Goal: Find specific page/section: Find specific page/section

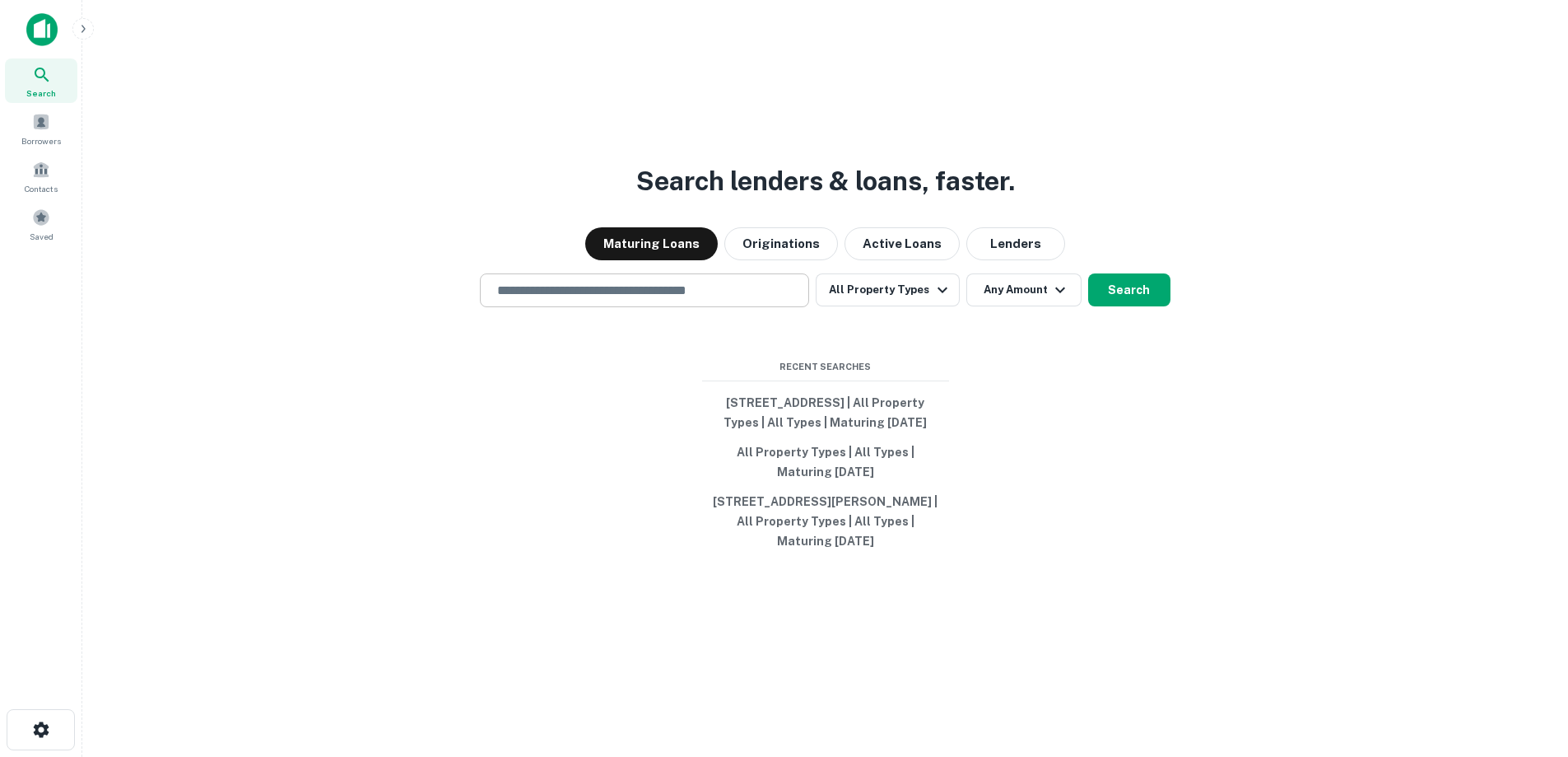
click at [707, 283] on input "text" at bounding box center [644, 290] width 314 height 19
click at [562, 281] on input "text" at bounding box center [644, 290] width 314 height 19
paste input "**********"
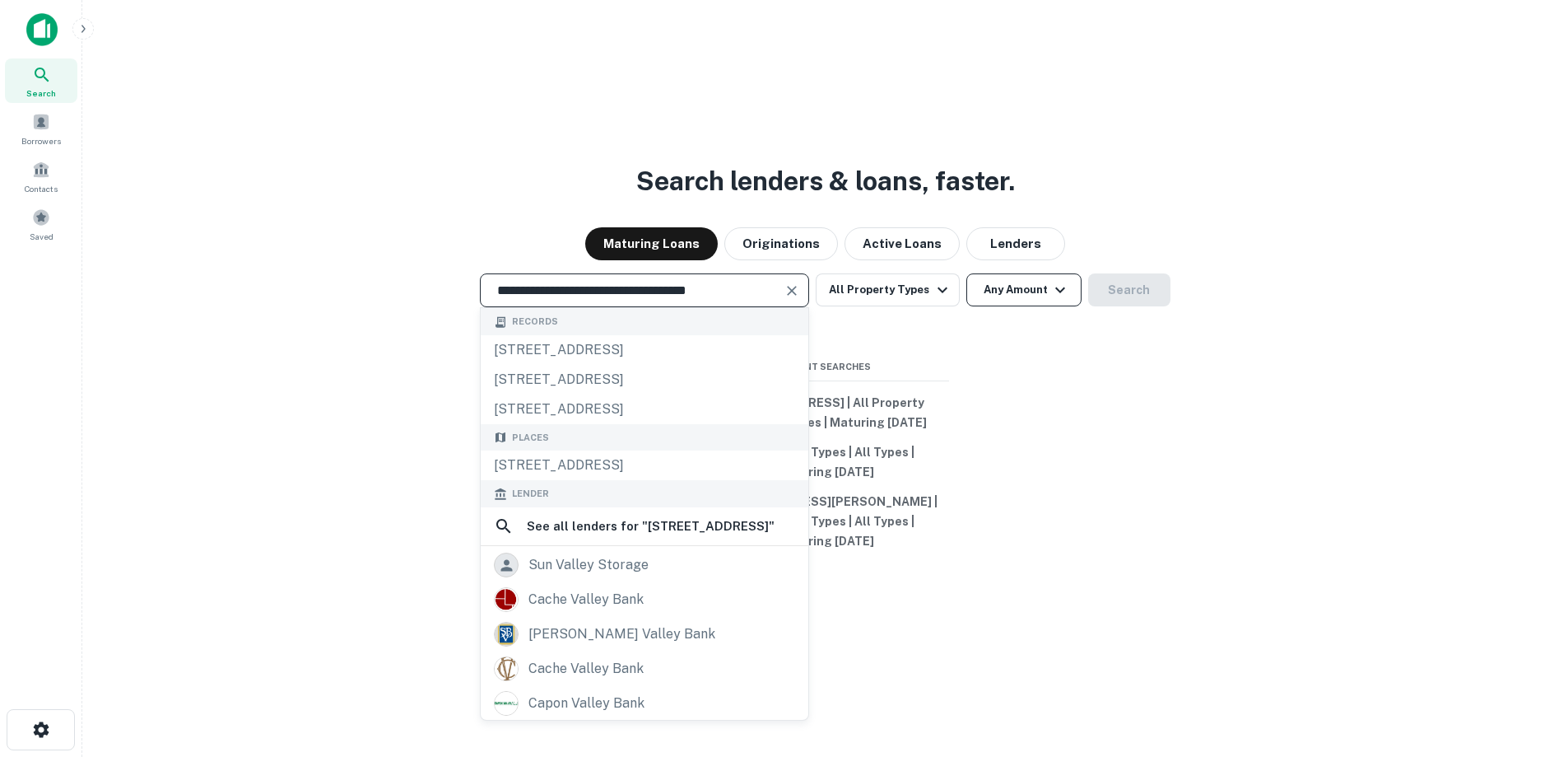
type input "**********"
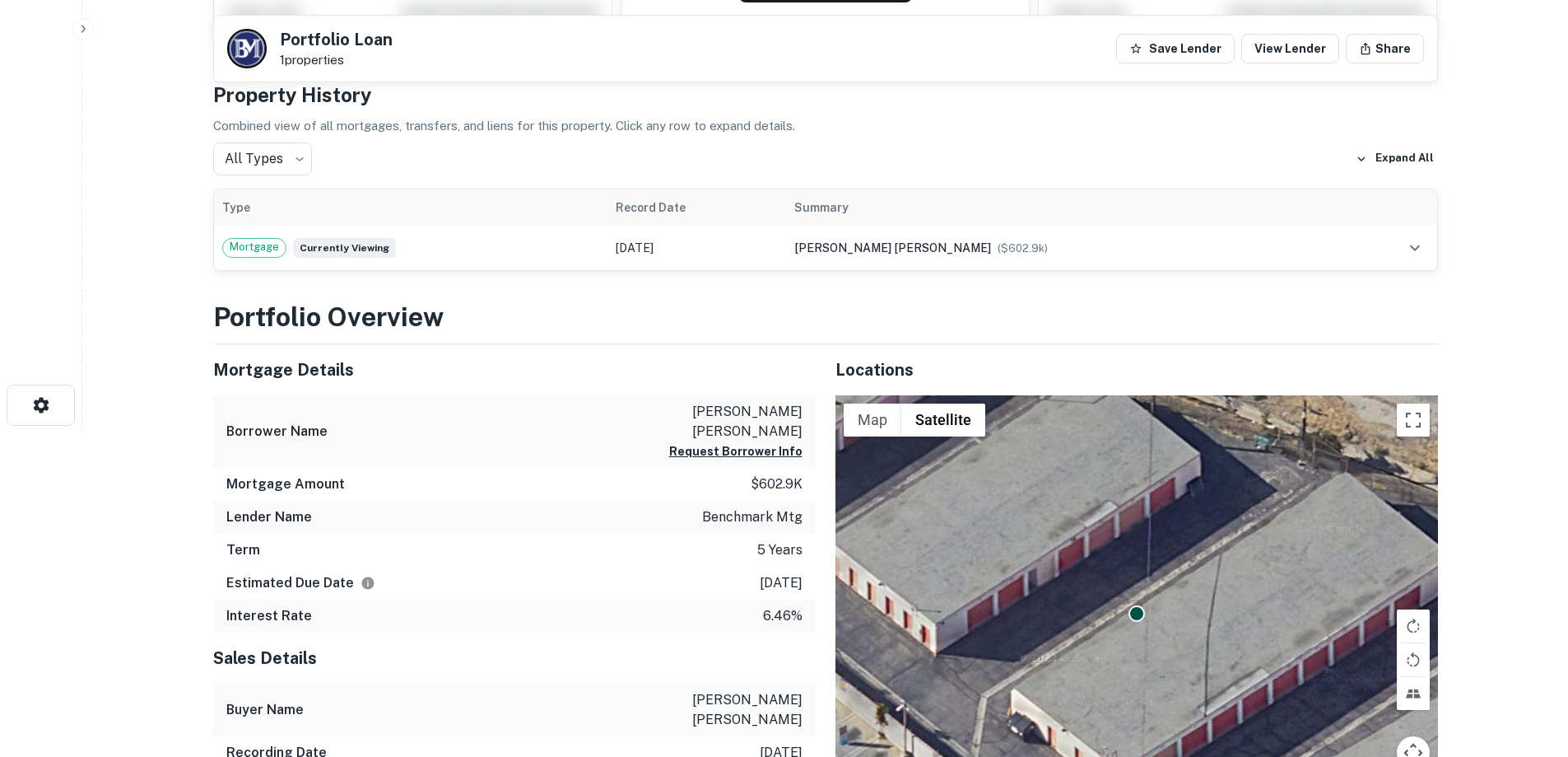
scroll to position [329, 0]
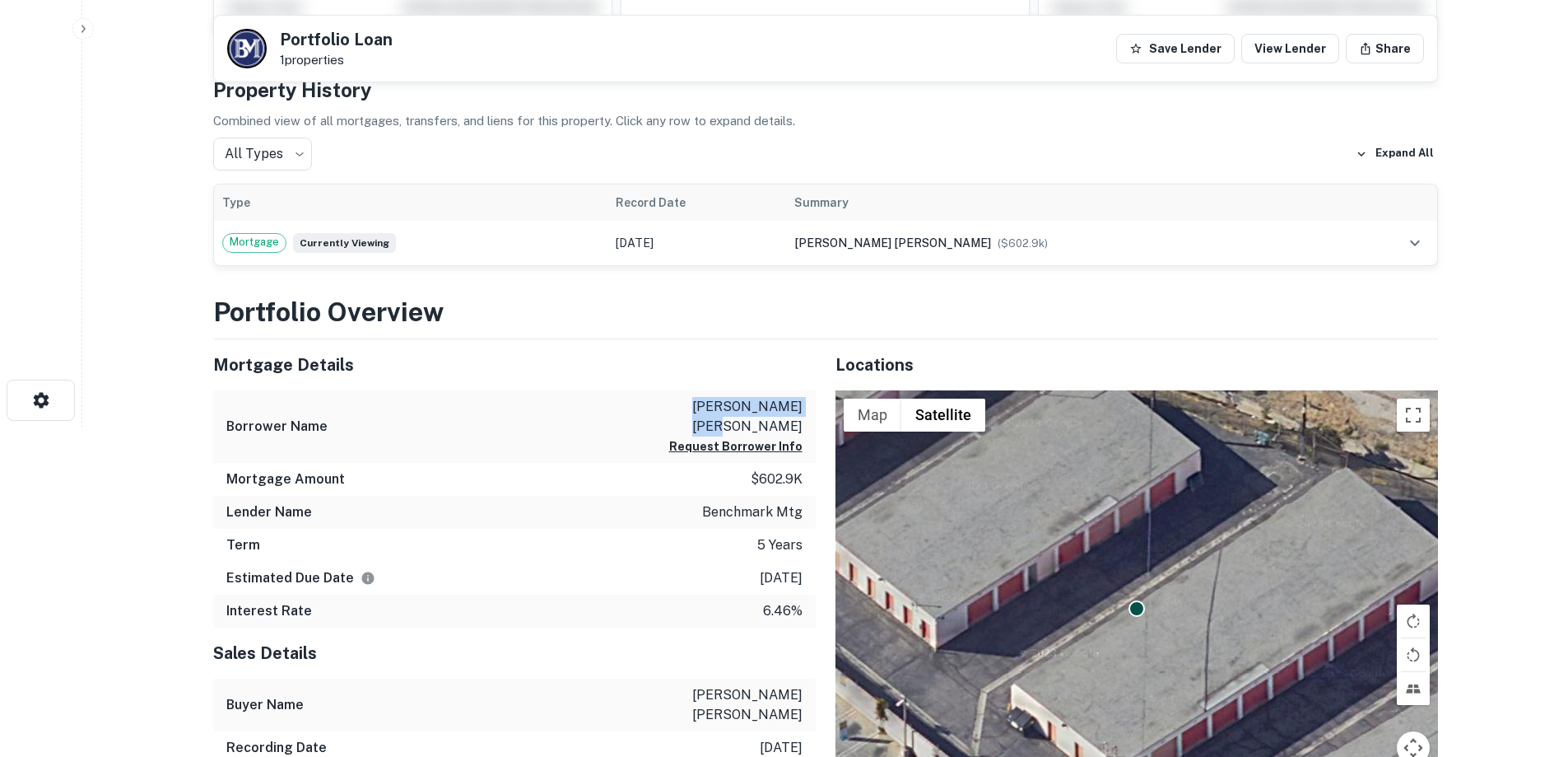
drag, startPoint x: 682, startPoint y: 403, endPoint x: 796, endPoint y: 409, distance: 114.2
click at [796, 409] on p "[PERSON_NAME] [PERSON_NAME]" at bounding box center [728, 416] width 148 height 40
drag, startPoint x: 730, startPoint y: 463, endPoint x: 792, endPoint y: 464, distance: 62.0
click at [792, 464] on div "Mortgage Amount $602.9k" at bounding box center [514, 479] width 603 height 33
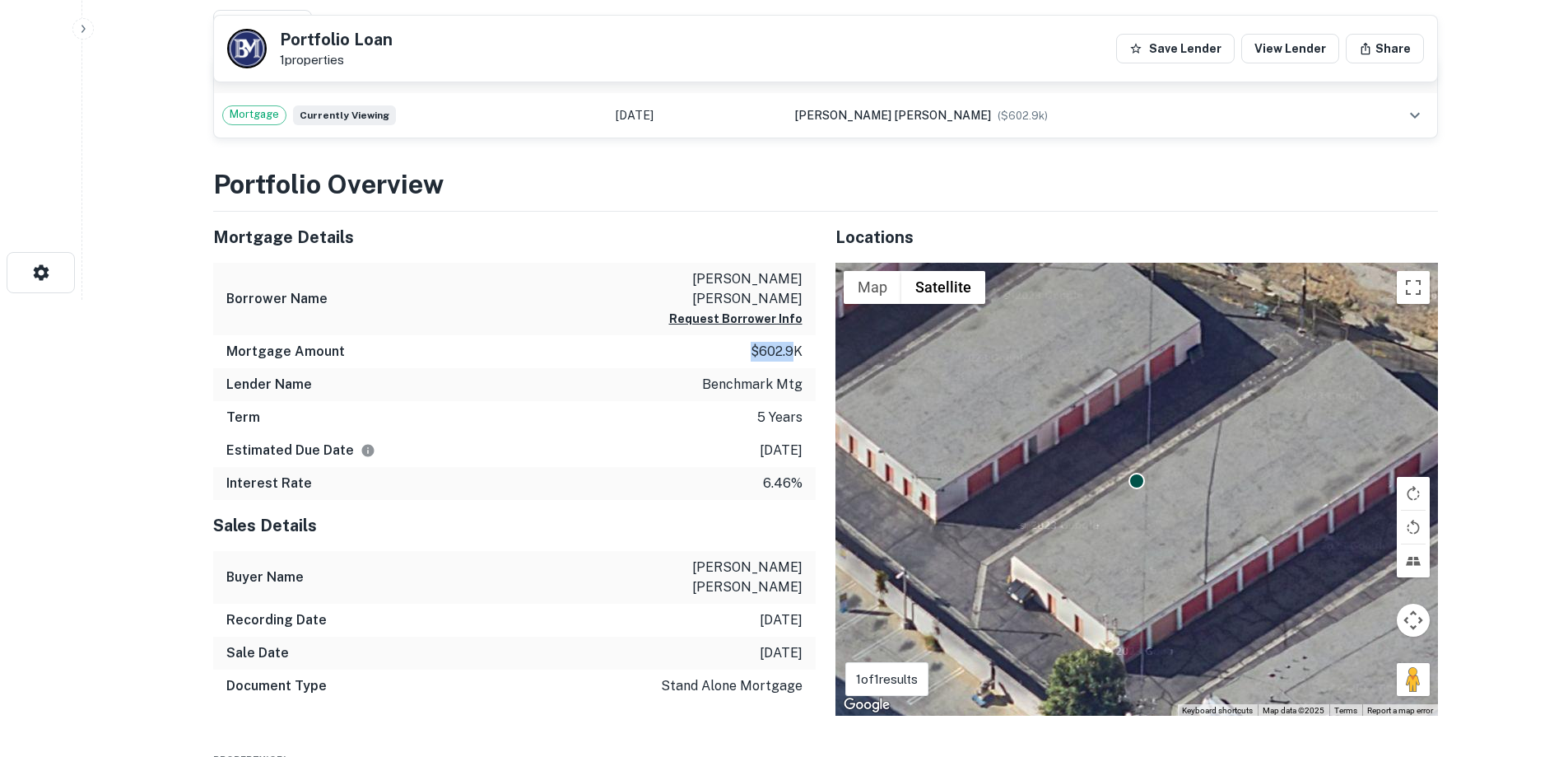
scroll to position [474, 0]
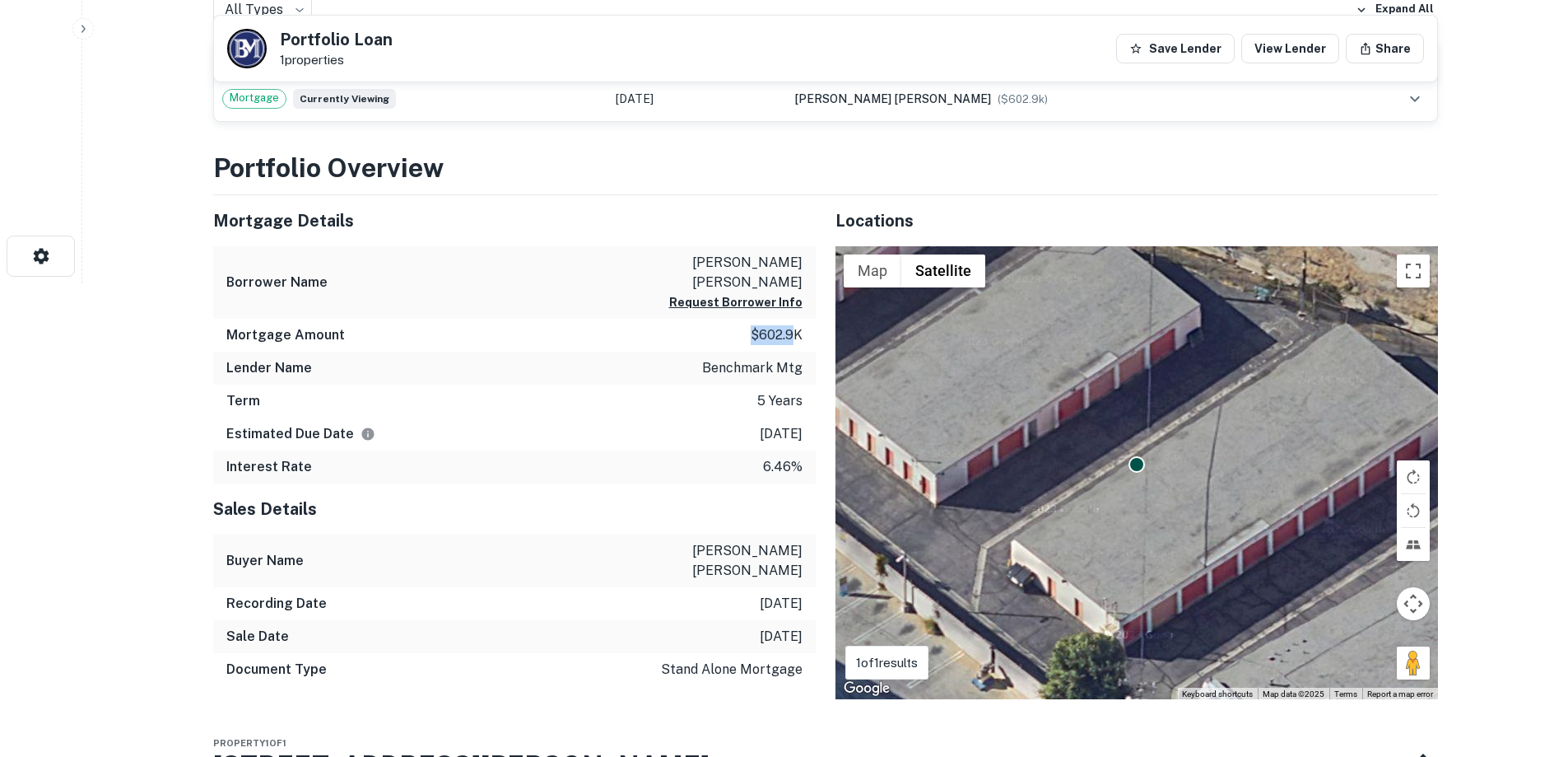
click at [772, 325] on p "$602.9k" at bounding box center [776, 335] width 52 height 19
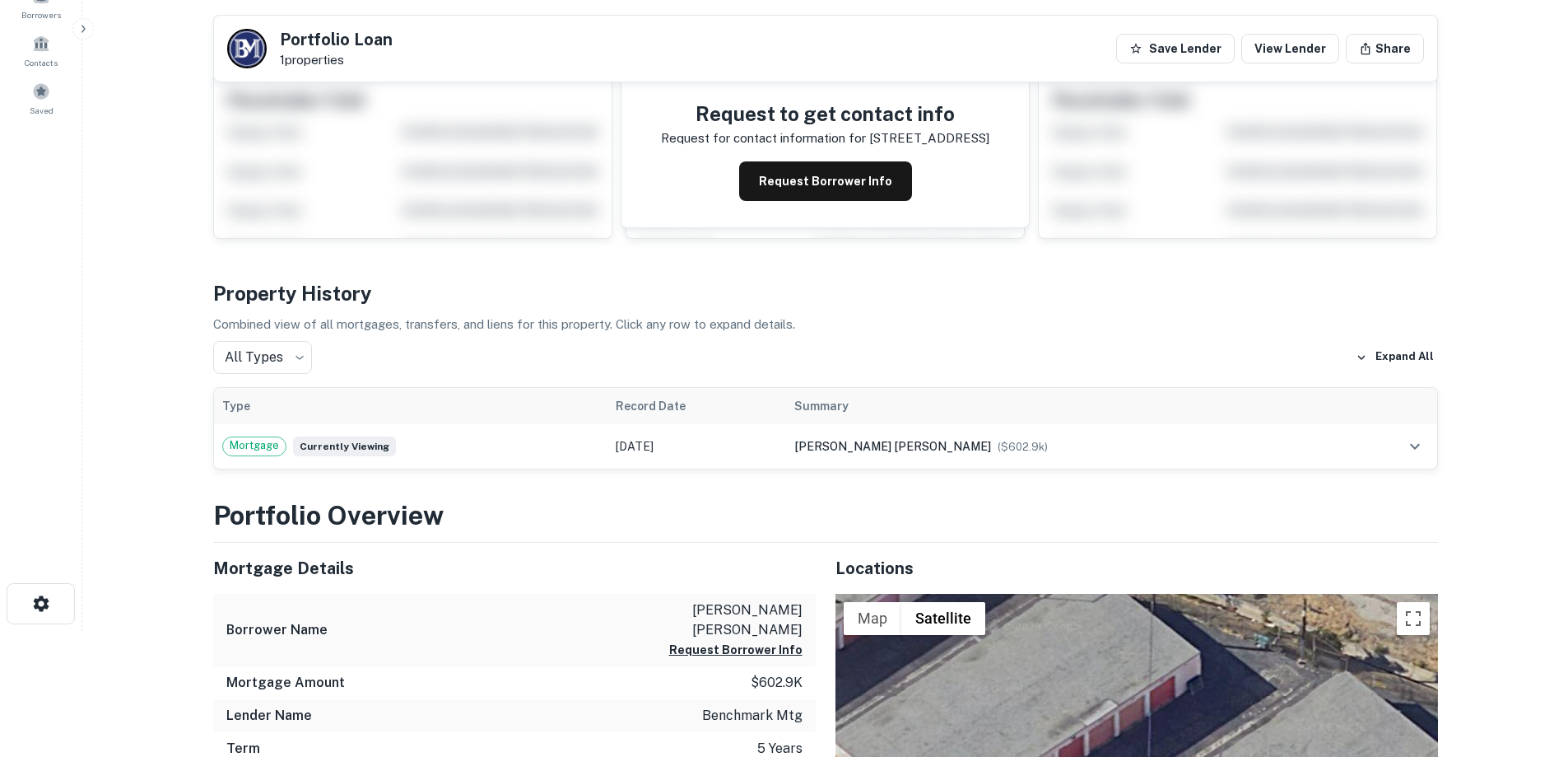
scroll to position [371, 0]
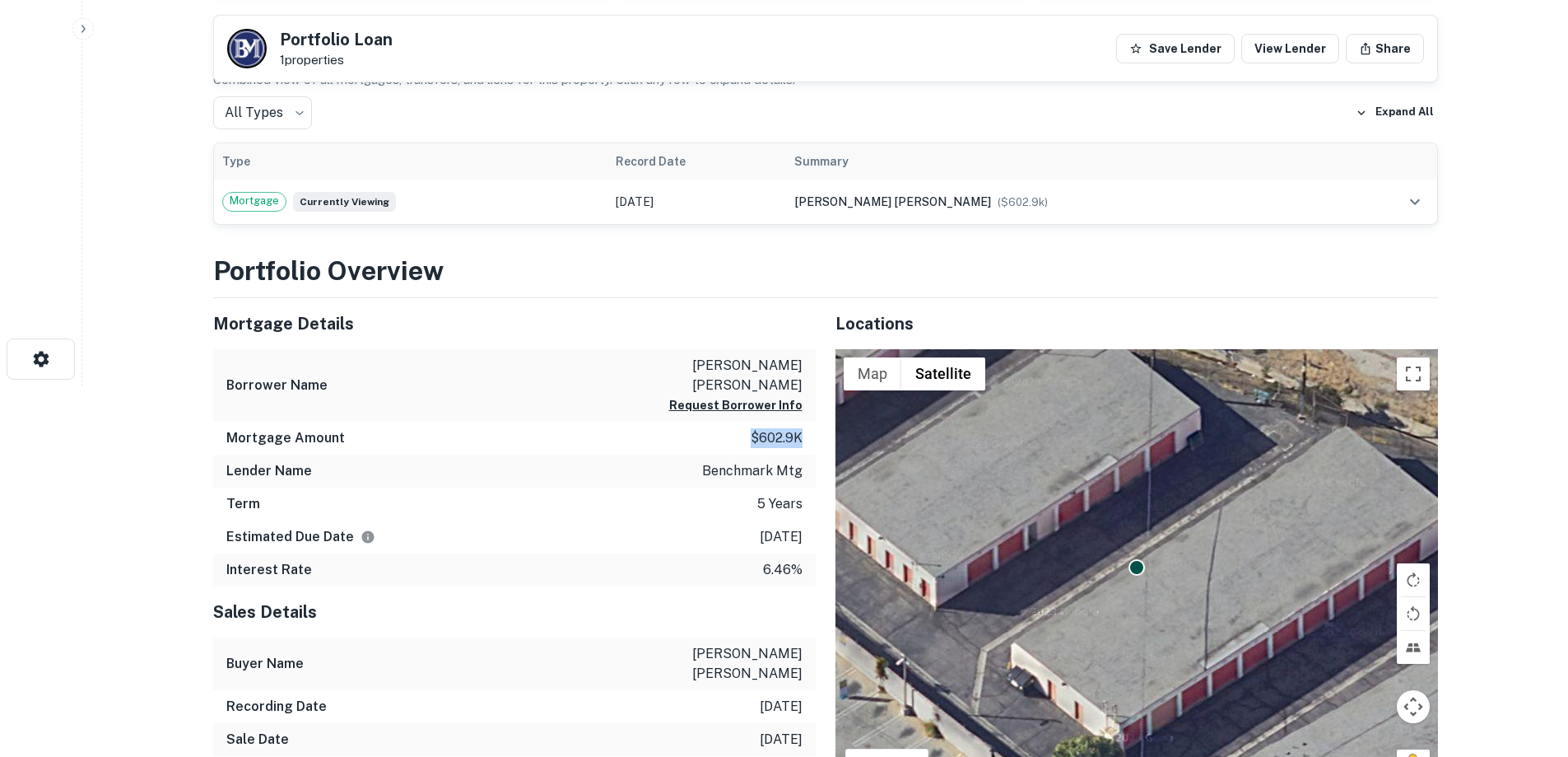
drag, startPoint x: 736, startPoint y: 413, endPoint x: 807, endPoint y: 415, distance: 71.0
click at [807, 421] on div "Mortgage Amount $602.9k" at bounding box center [514, 437] width 603 height 33
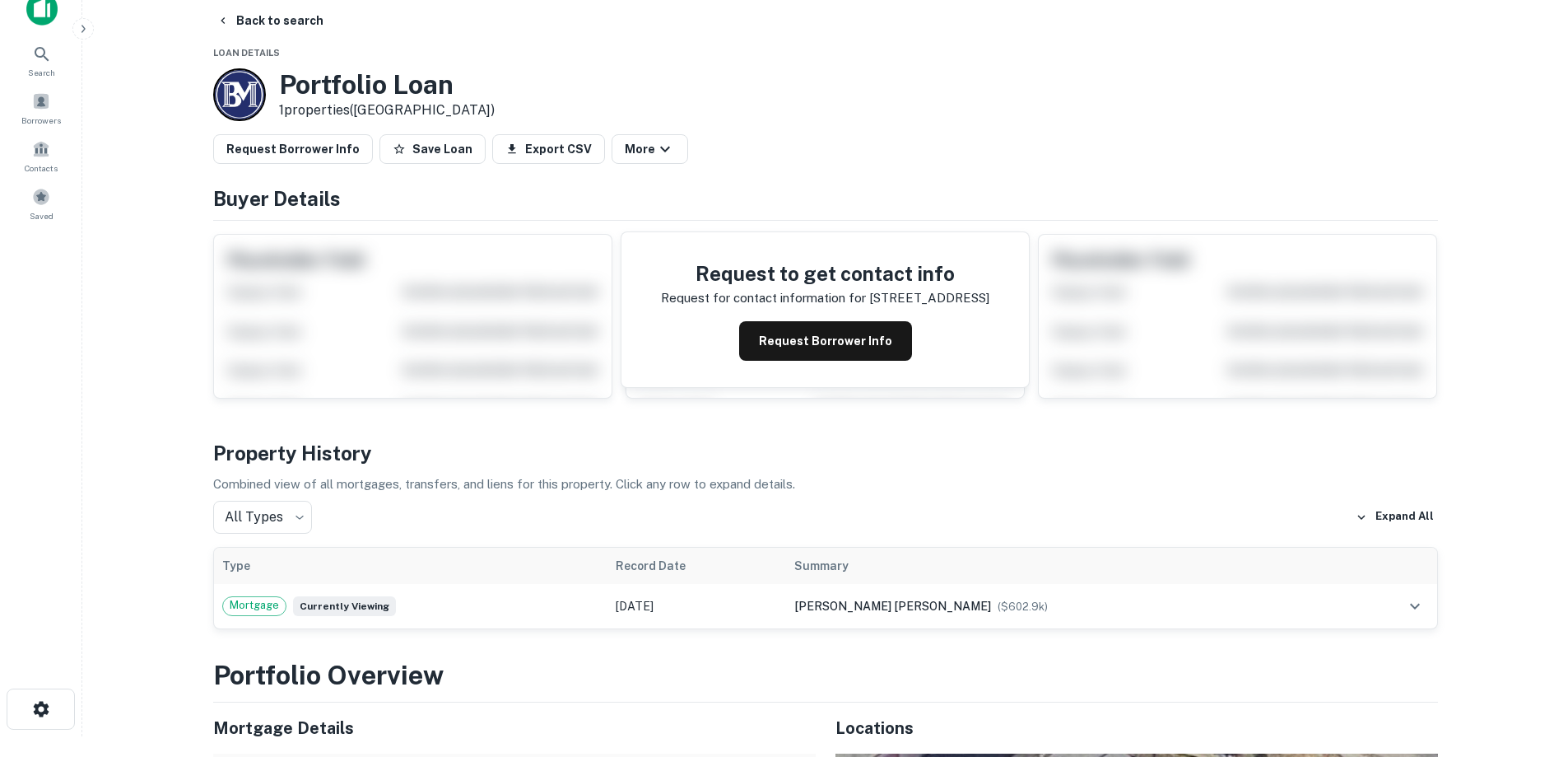
scroll to position [0, 0]
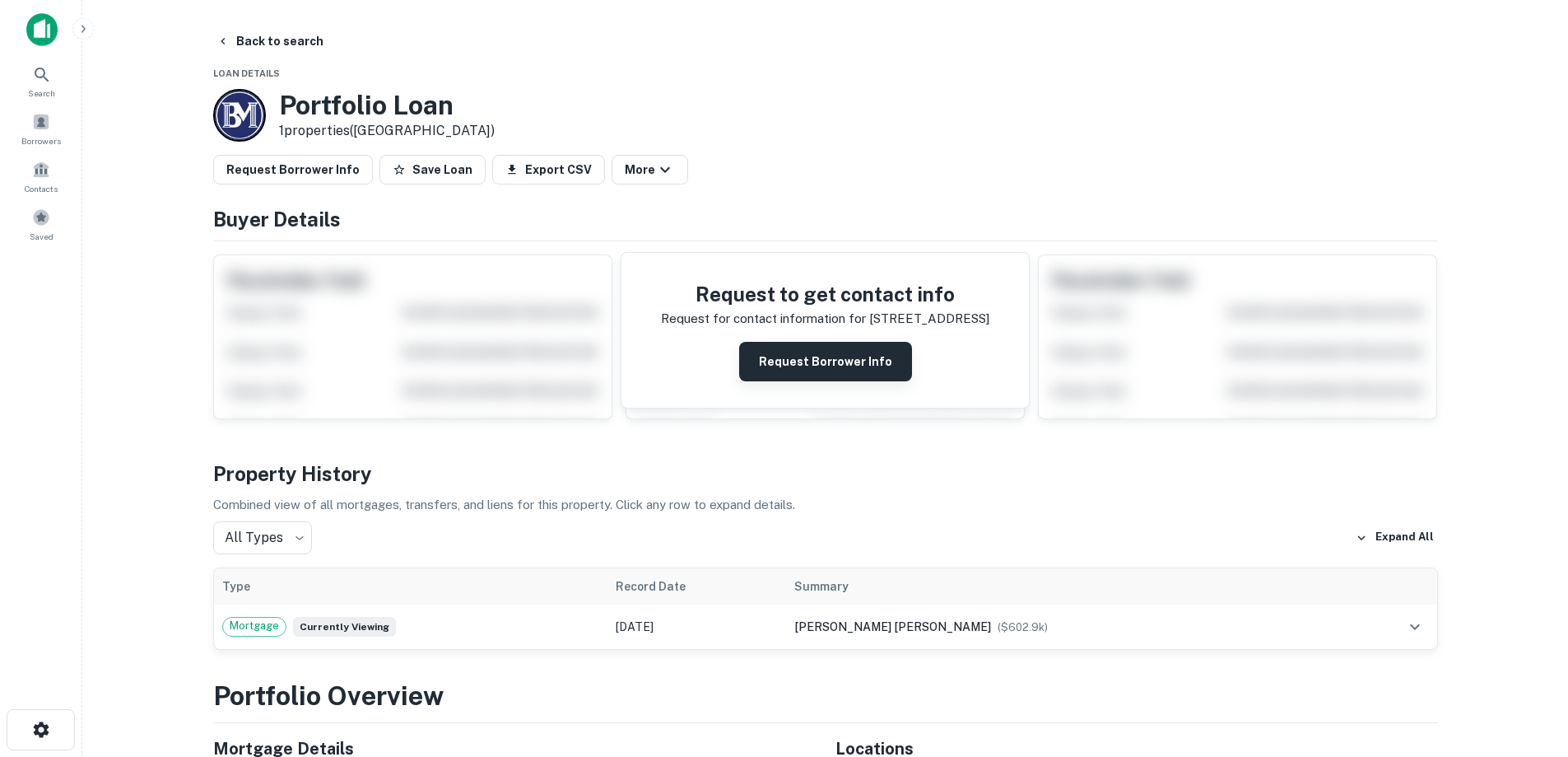
click at [831, 369] on button "Request Borrower Info" at bounding box center [825, 361] width 173 height 40
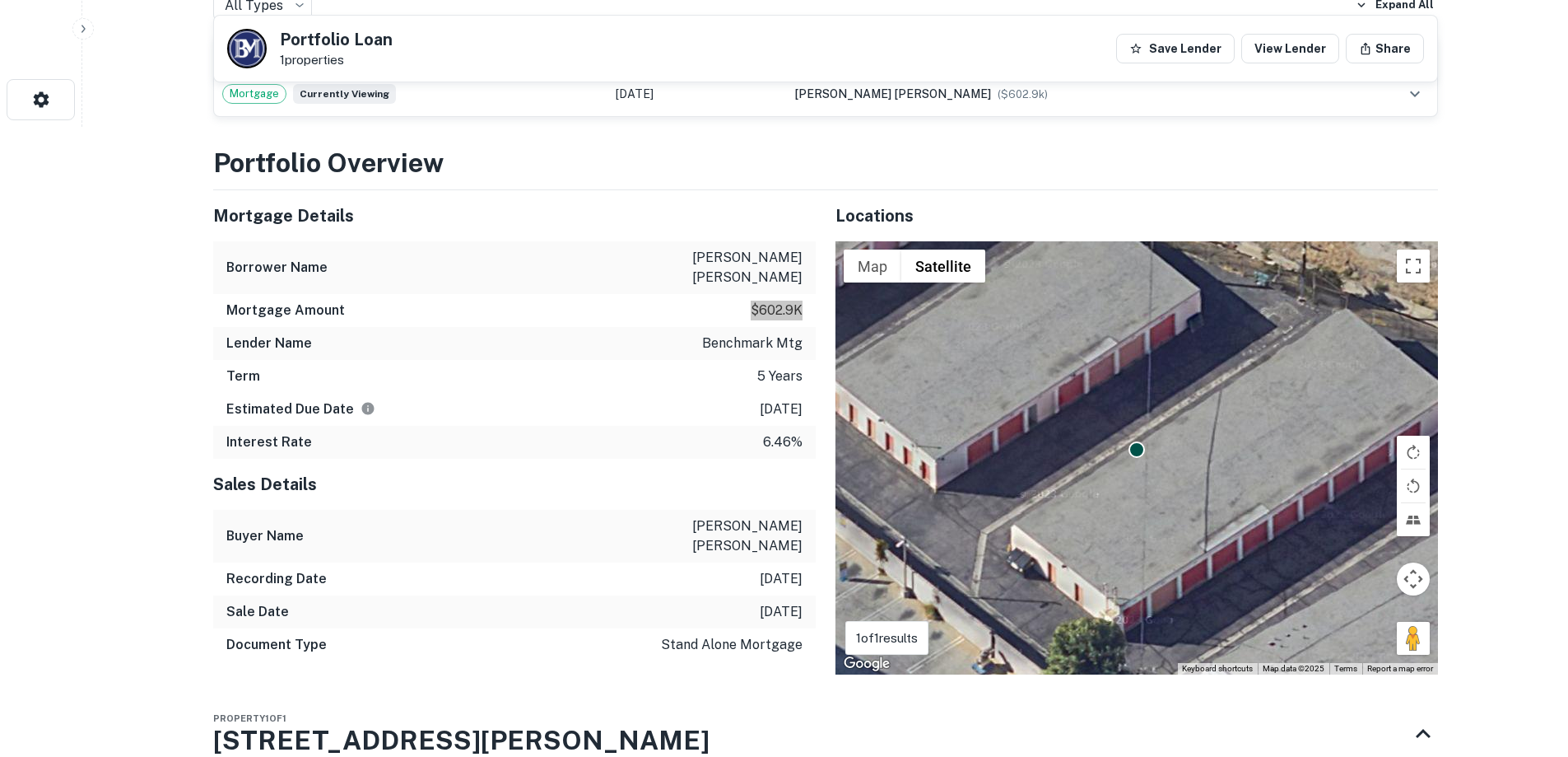
scroll to position [380, 0]
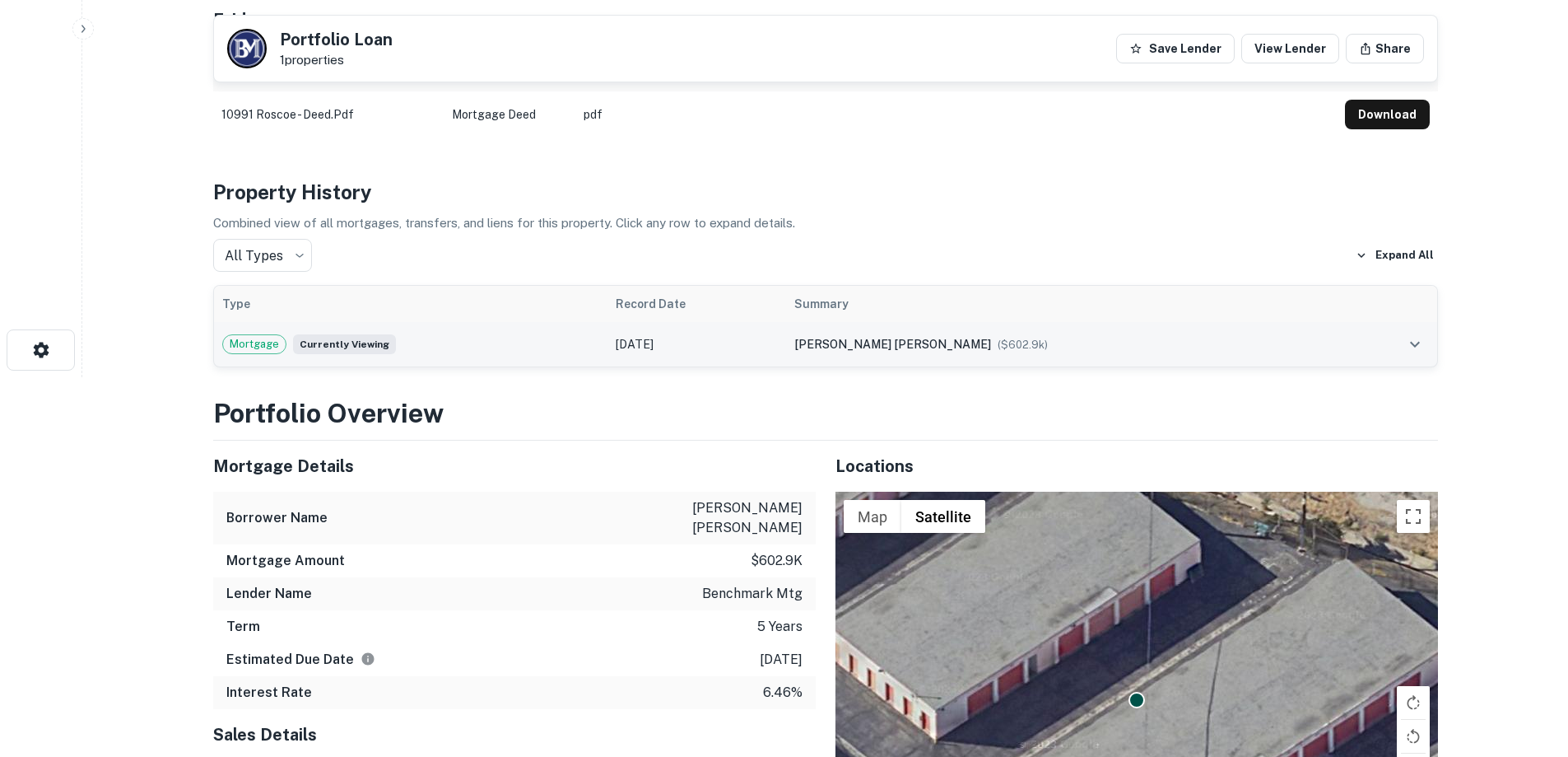
click at [786, 349] on td "[DATE]" at bounding box center [697, 344] width 179 height 44
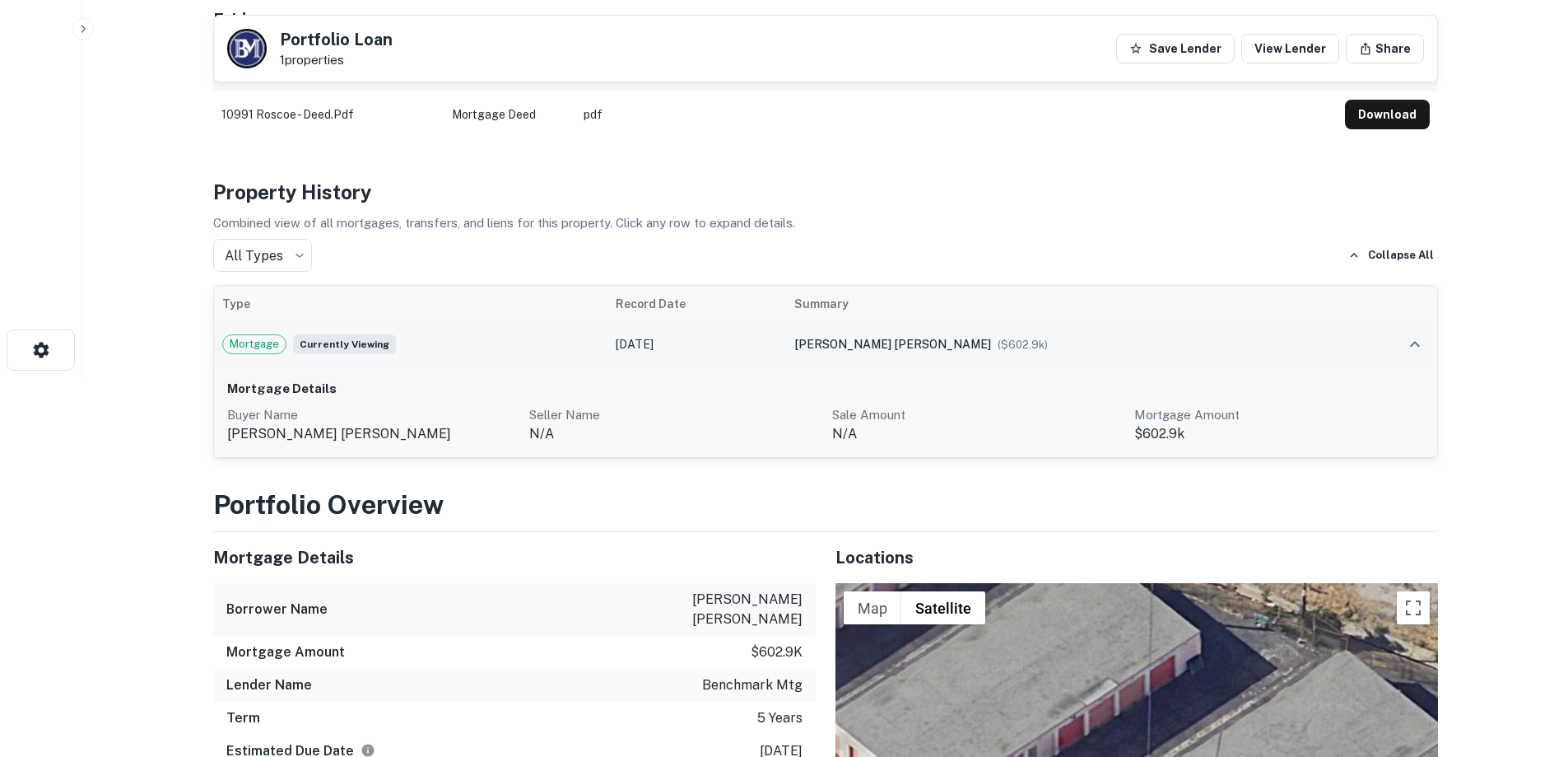
click at [786, 343] on td "[DATE]" at bounding box center [697, 344] width 179 height 44
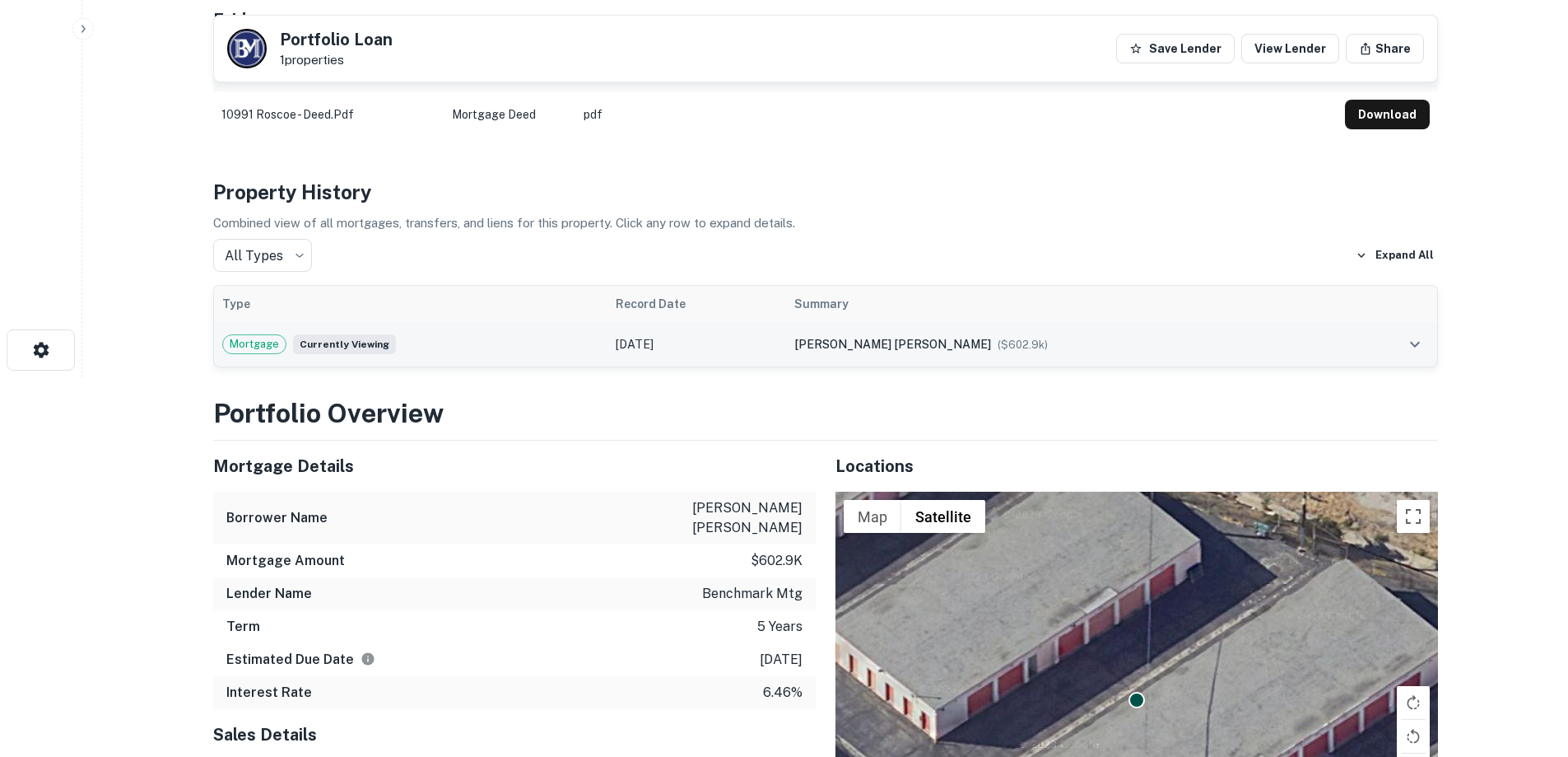
click at [964, 344] on span "[PERSON_NAME] [PERSON_NAME]" at bounding box center [893, 344] width 196 height 13
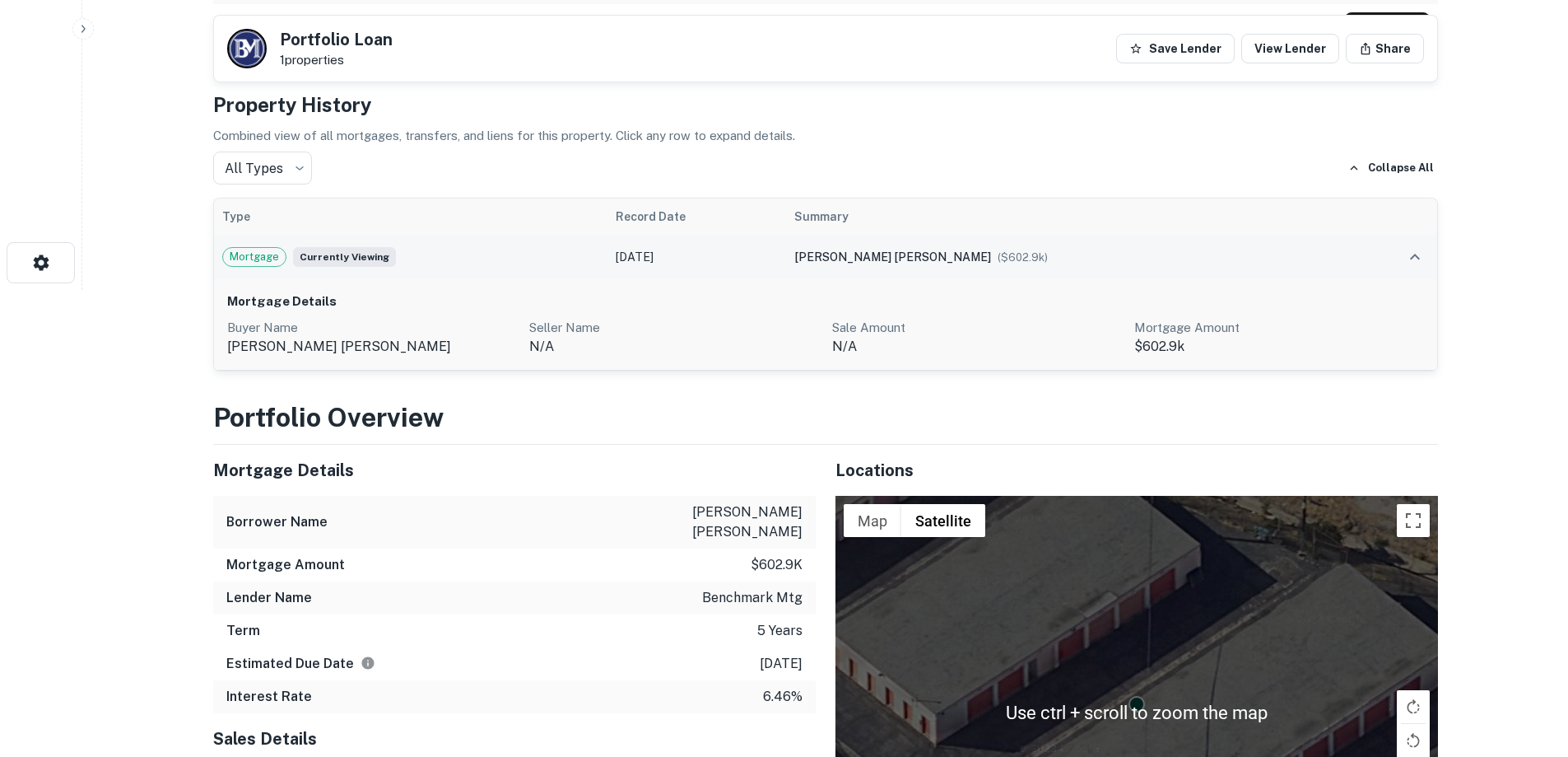
scroll to position [442, 0]
